Goal: Find specific page/section: Find specific page/section

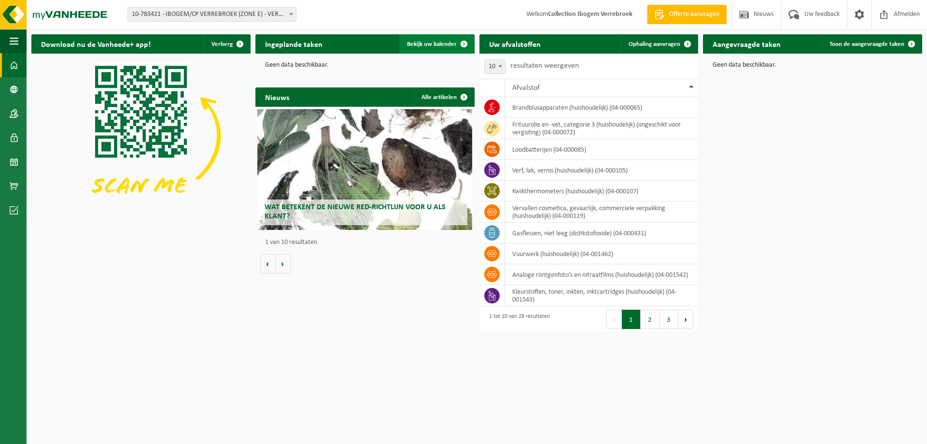
click at [426, 43] on span "Bekijk uw kalender" at bounding box center [432, 44] width 50 height 6
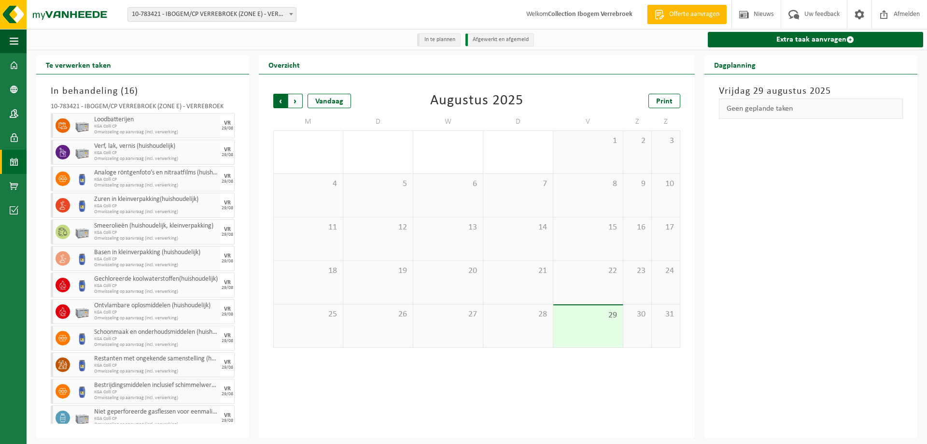
click at [298, 101] on span "Volgende" at bounding box center [295, 101] width 14 height 14
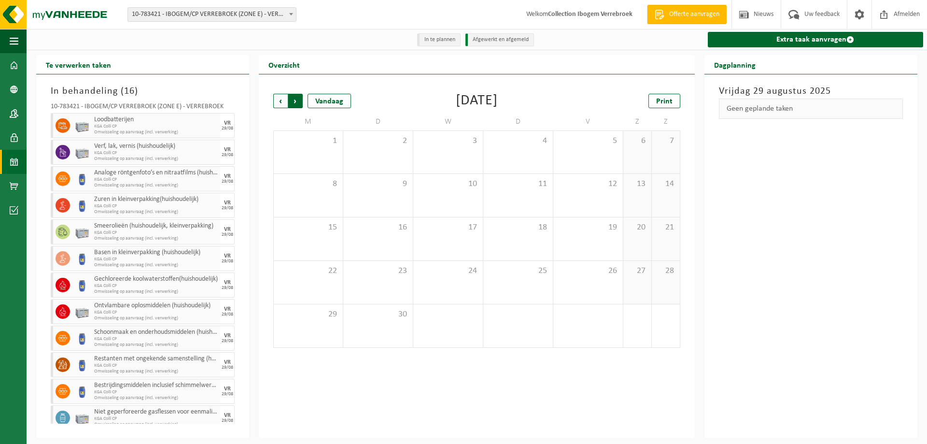
click at [280, 95] on span "Vorige" at bounding box center [280, 101] width 14 height 14
